Goal: Navigation & Orientation: Find specific page/section

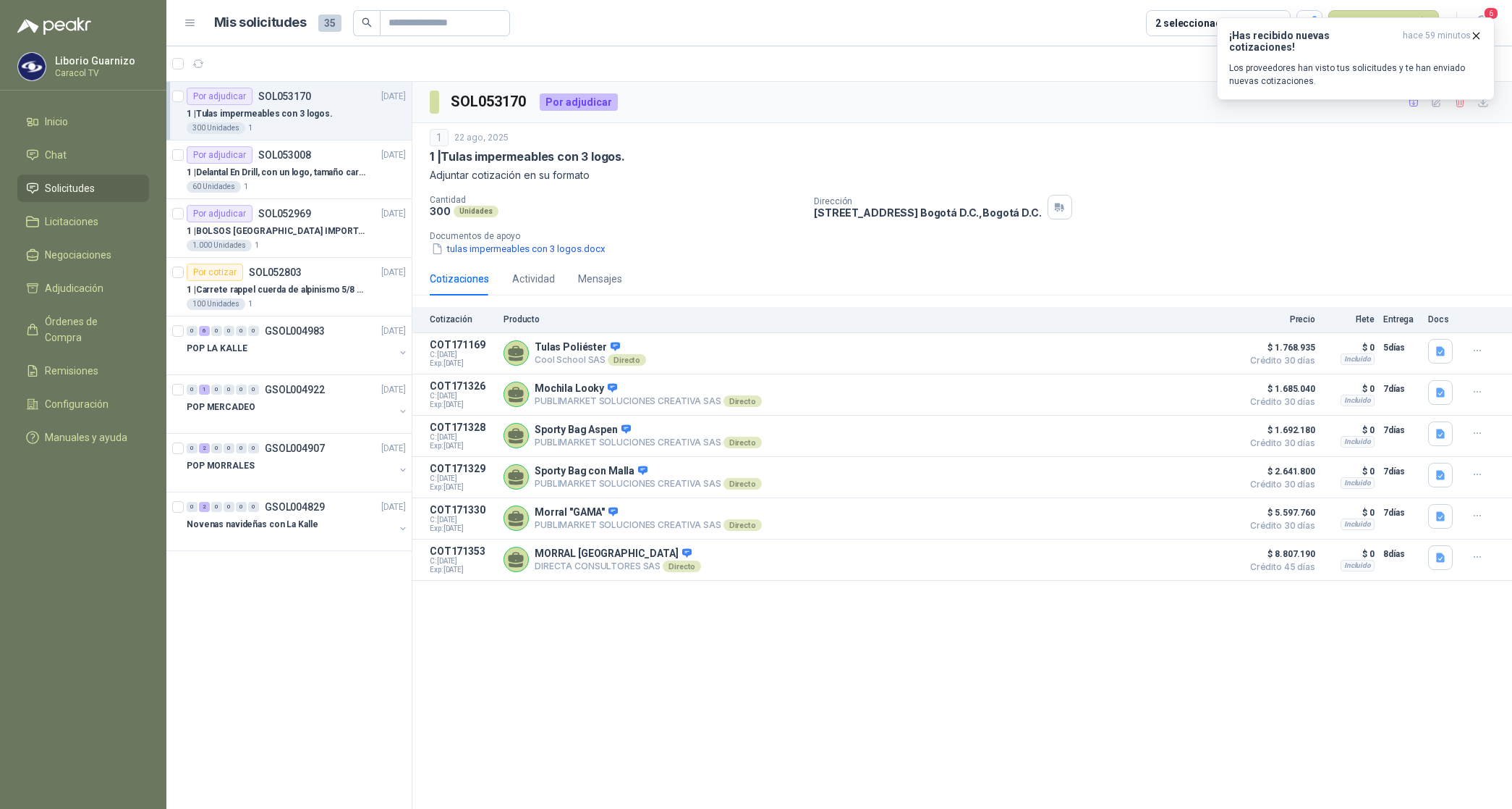
click at [275, 109] on p "1 | Tulas impermeables con 3 logos." at bounding box center [260, 114] width 147 height 14
click at [247, 170] on p "1 | Delantal En Drill, con un logo, tamaño carta 1 tinta (Se envia enlacen, com…" at bounding box center [277, 172] width 180 height 14
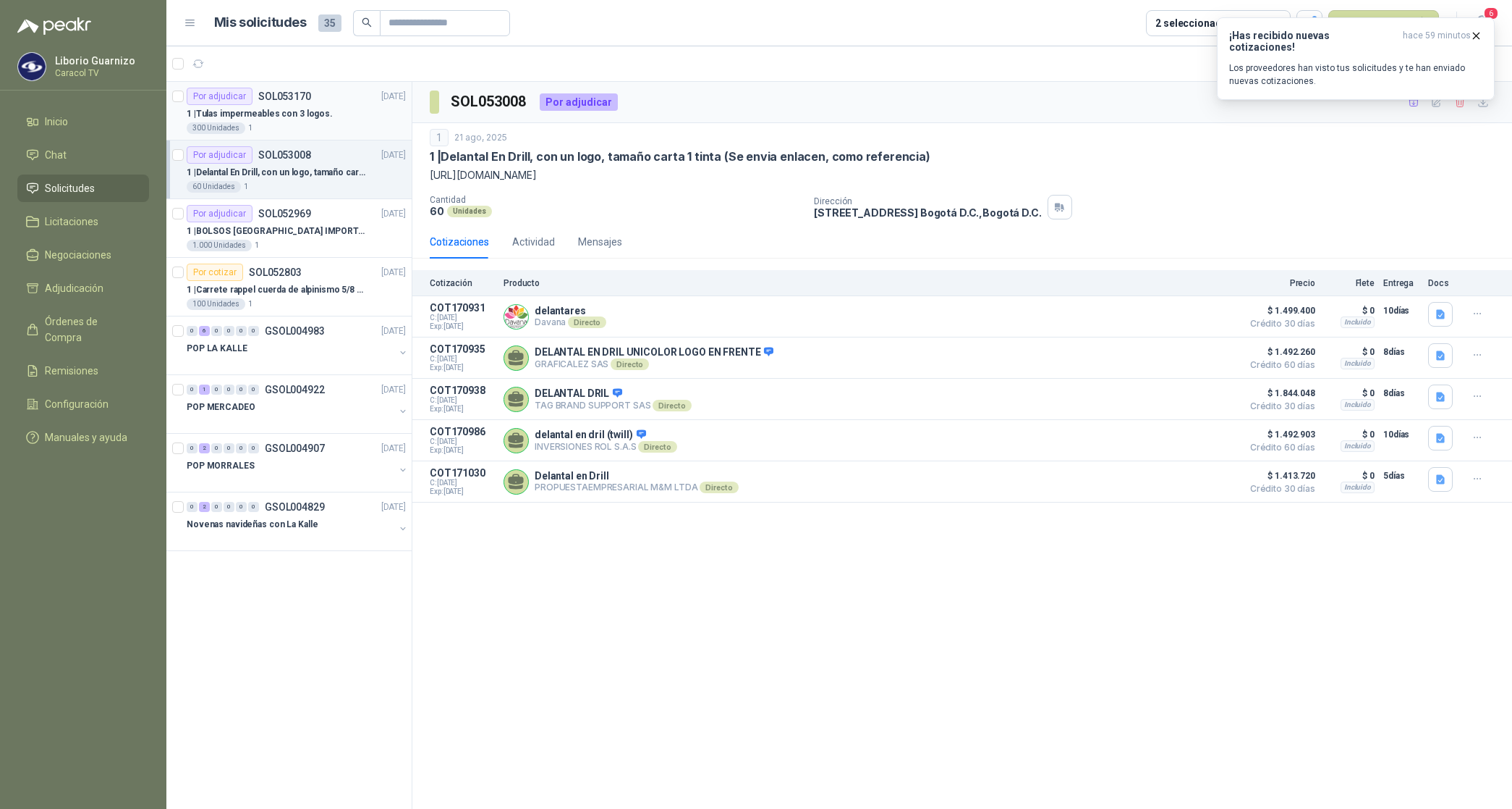
click at [279, 114] on p "1 | Tulas impermeables con 3 logos." at bounding box center [260, 114] width 147 height 14
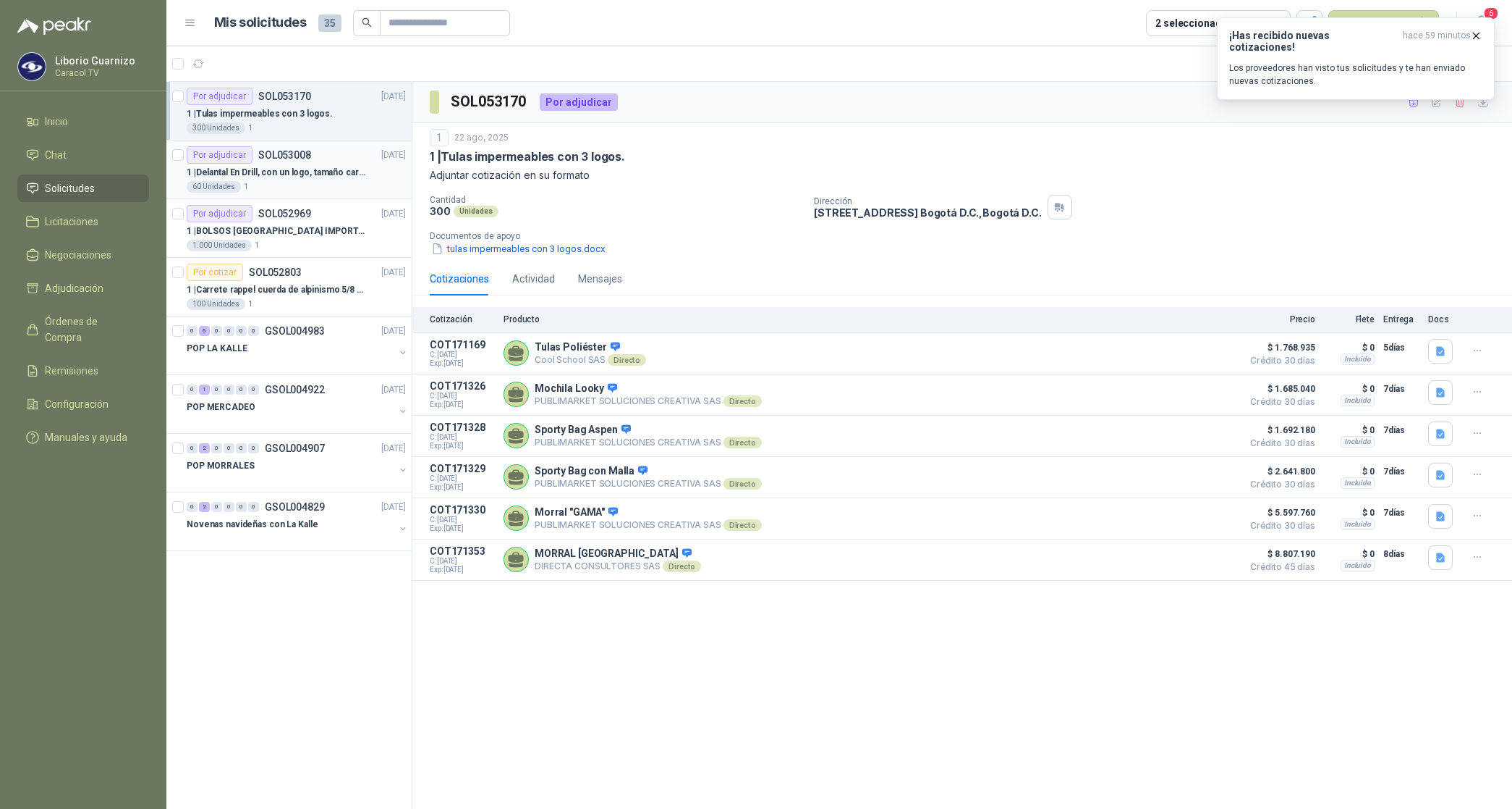
click at [284, 170] on p "1 | Delantal En Drill, con un logo, tamaño carta 1 tinta (Se envia enlacen, com…" at bounding box center [277, 172] width 180 height 14
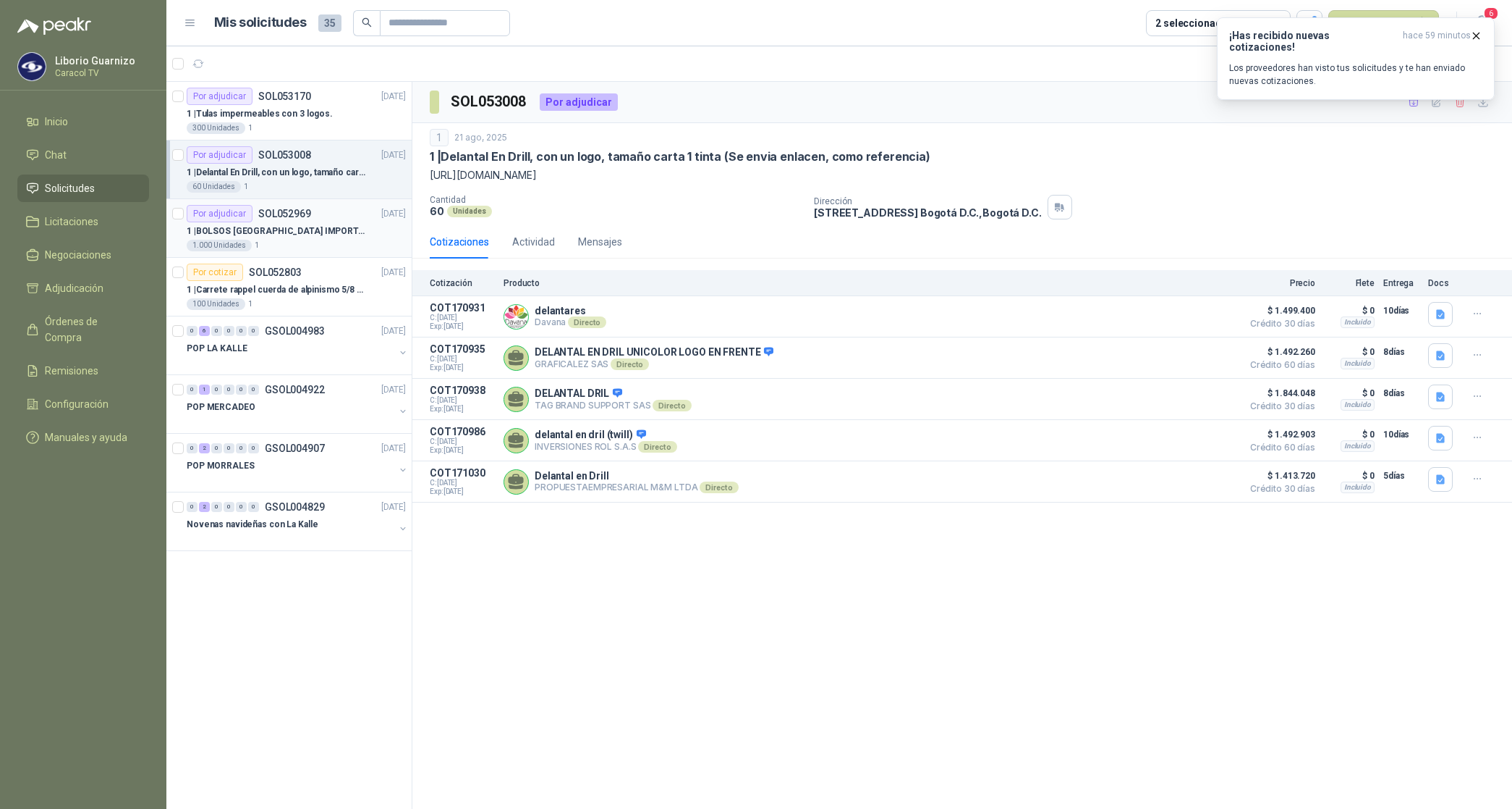
click at [257, 232] on p "1 | BOLSOS VENECIA IMPORTADO [GEOGRAPHIC_DATA]-397-1" at bounding box center [277, 231] width 180 height 14
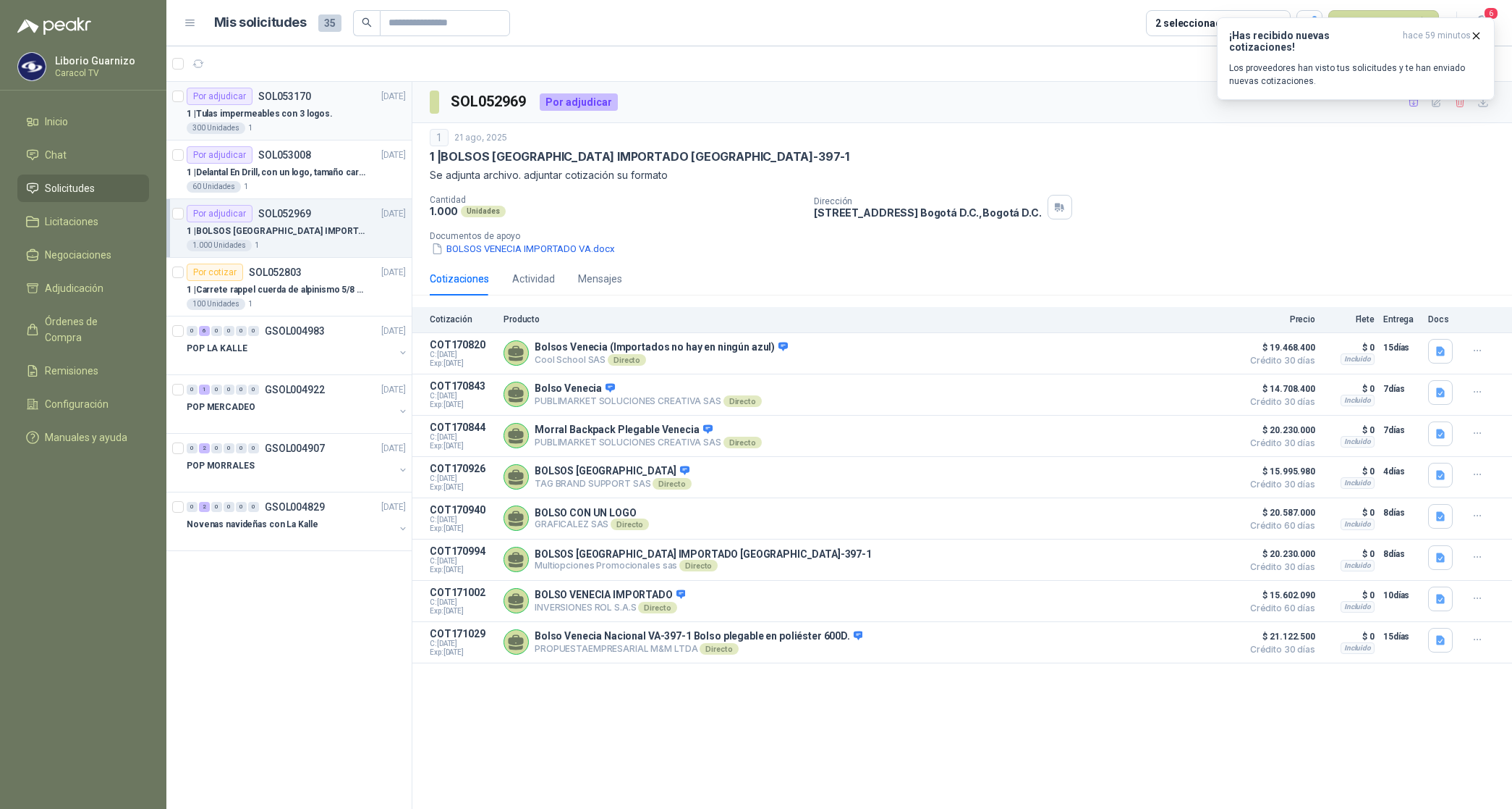
click at [284, 102] on div "Por adjudicar SOL053170" at bounding box center [249, 96] width 125 height 17
